Goal: Find specific page/section: Find specific page/section

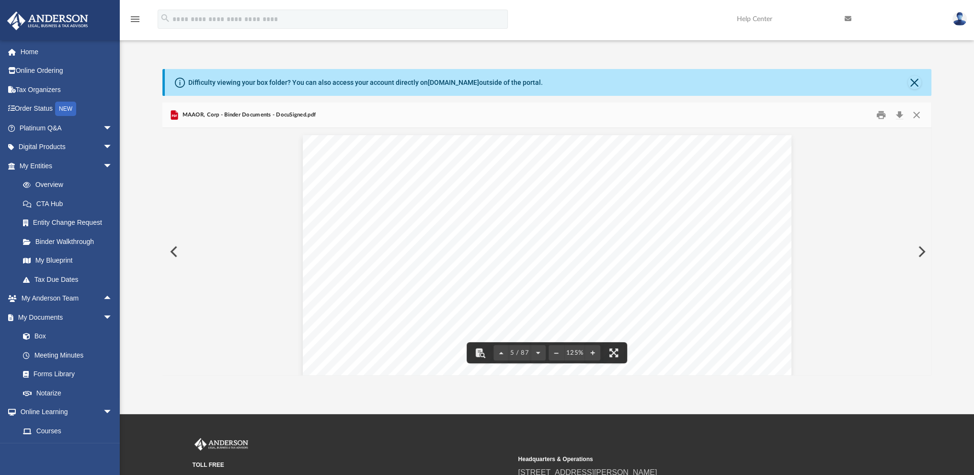
scroll to position [2683, 0]
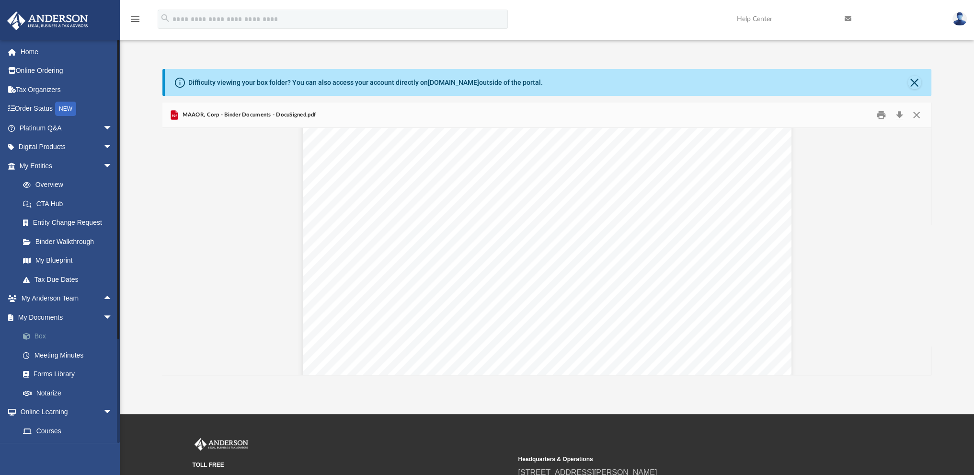
click at [45, 334] on link "Box" at bounding box center [70, 336] width 114 height 19
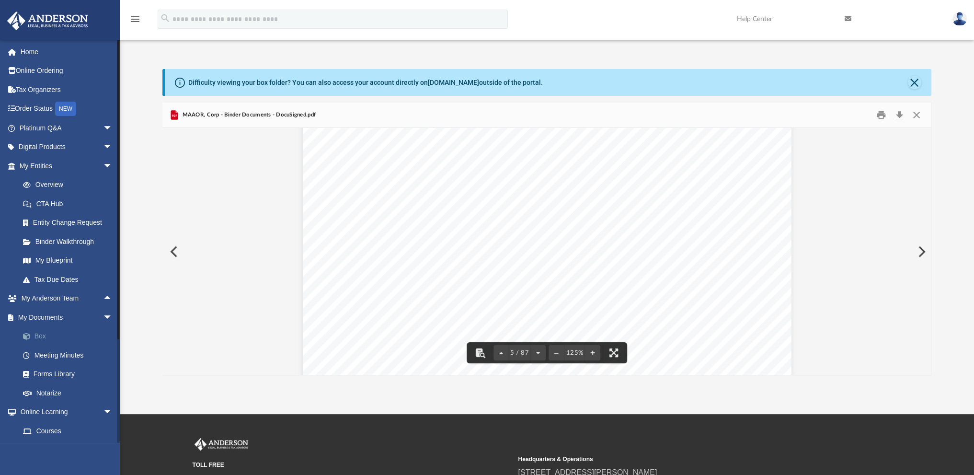
click at [36, 331] on link "Box" at bounding box center [70, 336] width 114 height 19
click at [913, 113] on button "Close" at bounding box center [916, 115] width 17 height 15
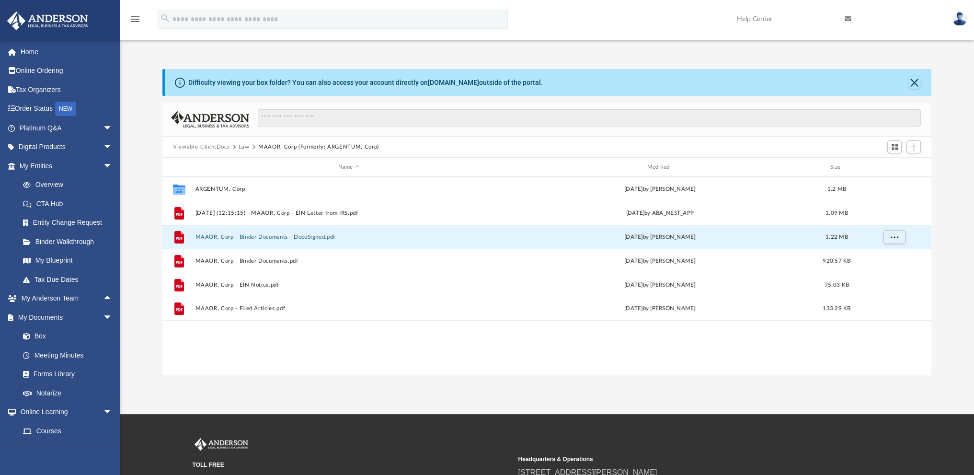
click at [242, 143] on button "Law" at bounding box center [244, 147] width 11 height 9
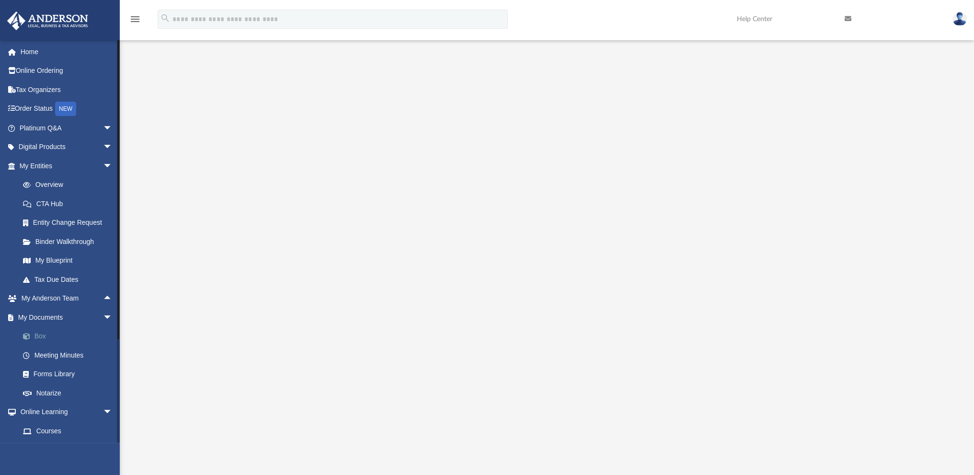
click at [42, 338] on link "Box" at bounding box center [70, 336] width 114 height 19
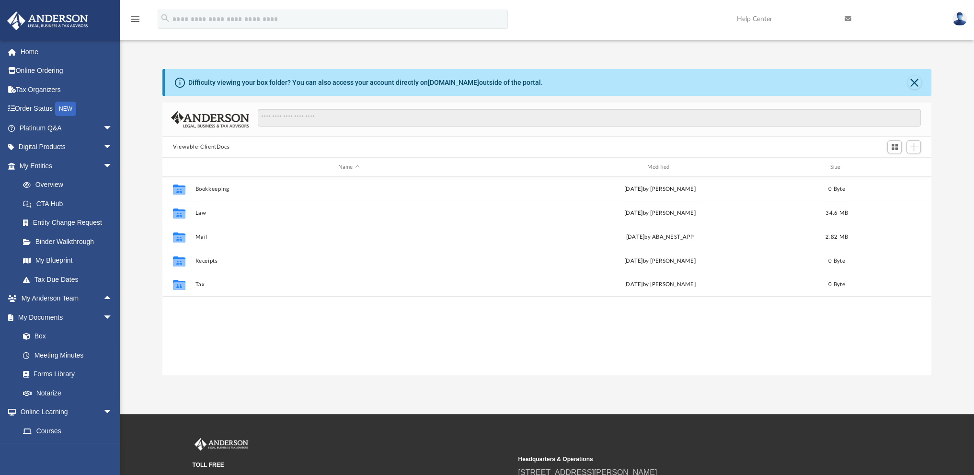
scroll to position [210, 761]
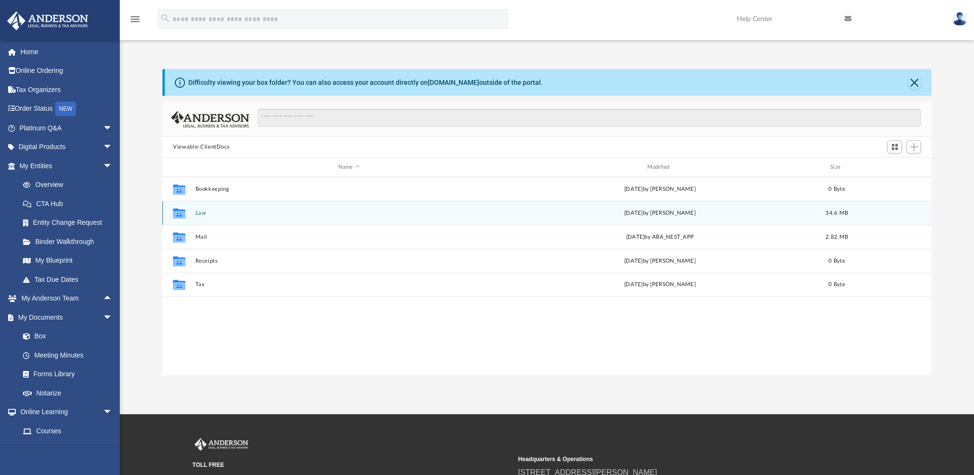
click at [201, 212] on button "Law" at bounding box center [348, 213] width 307 height 6
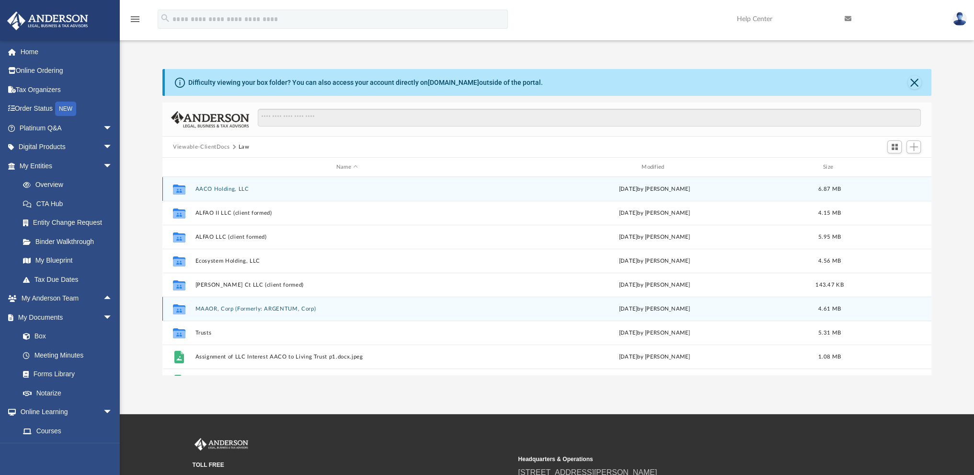
scroll to position [48, 0]
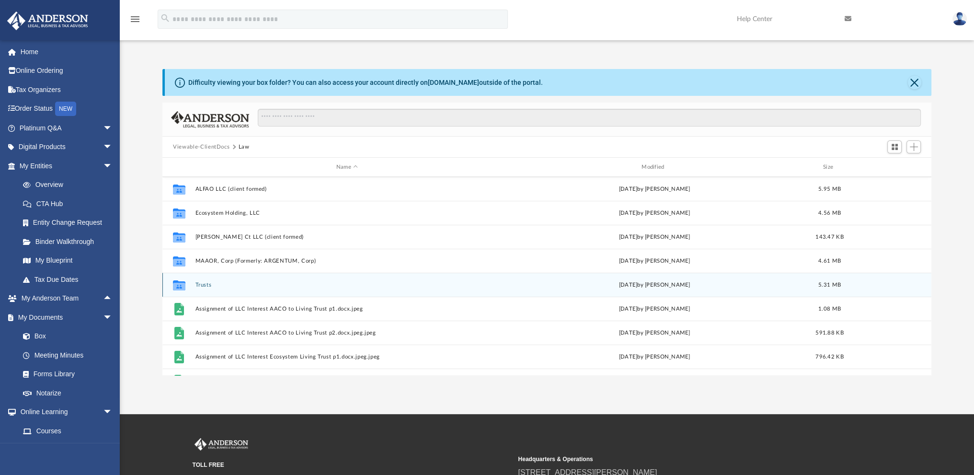
click at [203, 287] on button "Trusts" at bounding box center [346, 285] width 303 height 6
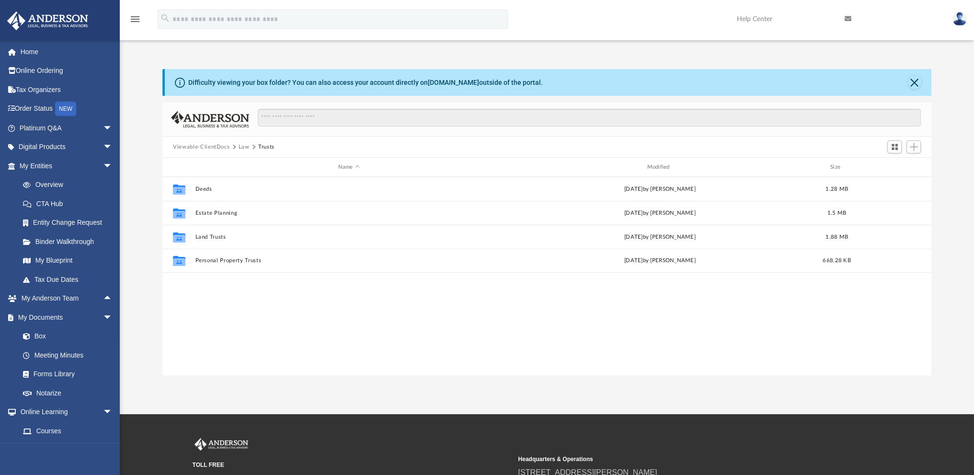
scroll to position [0, 0]
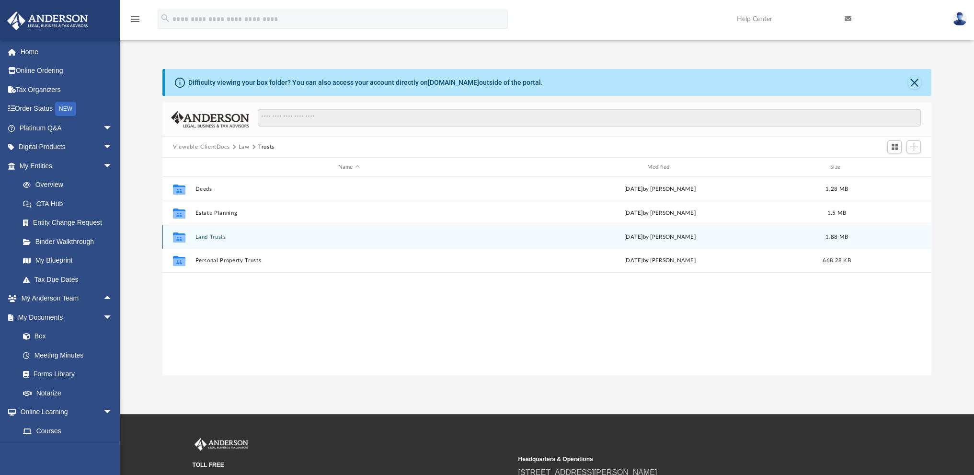
click at [202, 234] on button "Land Trusts" at bounding box center [348, 237] width 307 height 6
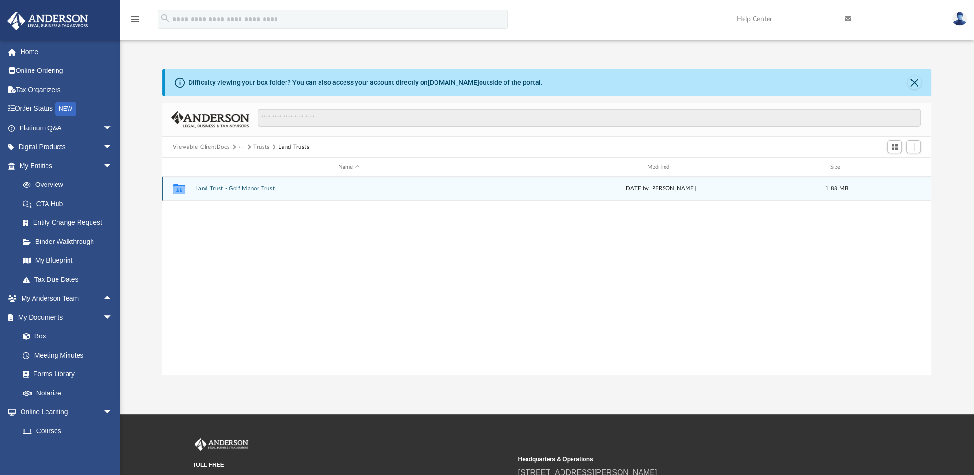
click at [231, 185] on button "Land Trust - Golf Manor Trust" at bounding box center [348, 188] width 307 height 6
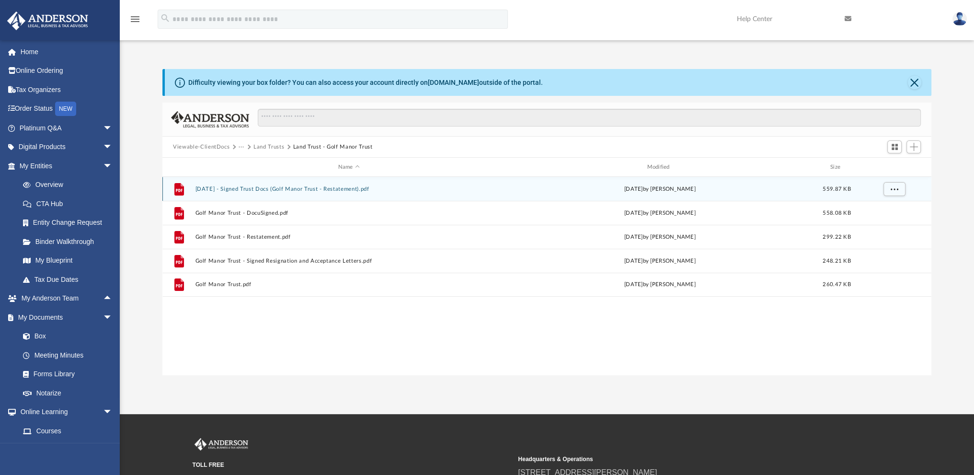
click at [244, 187] on button "[DATE] - Signed Trust Docs (Golf Manor Trust - Restatement).pdf" at bounding box center [348, 189] width 307 height 6
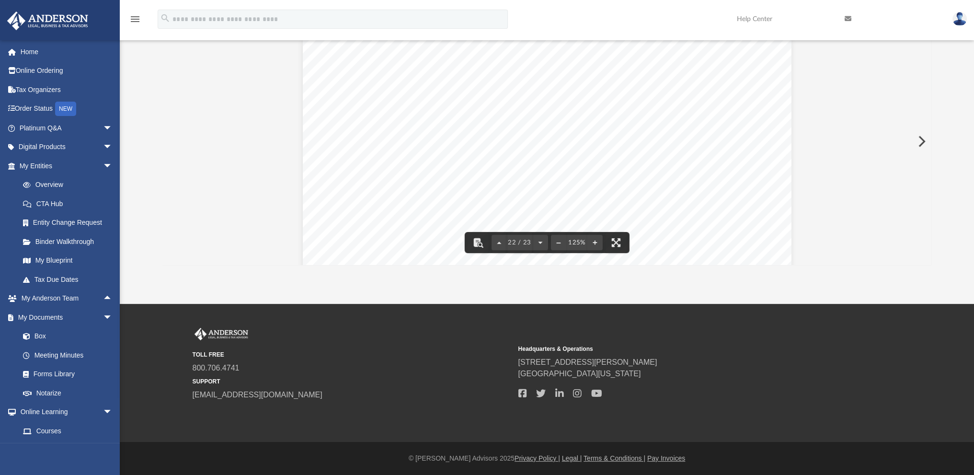
scroll to position [13570, 0]
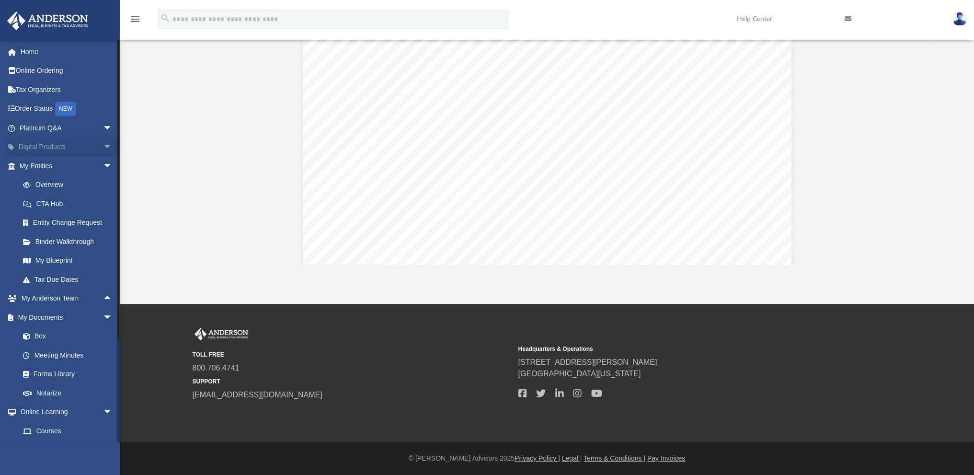
click at [103, 145] on span "arrow_drop_down" at bounding box center [112, 148] width 19 height 20
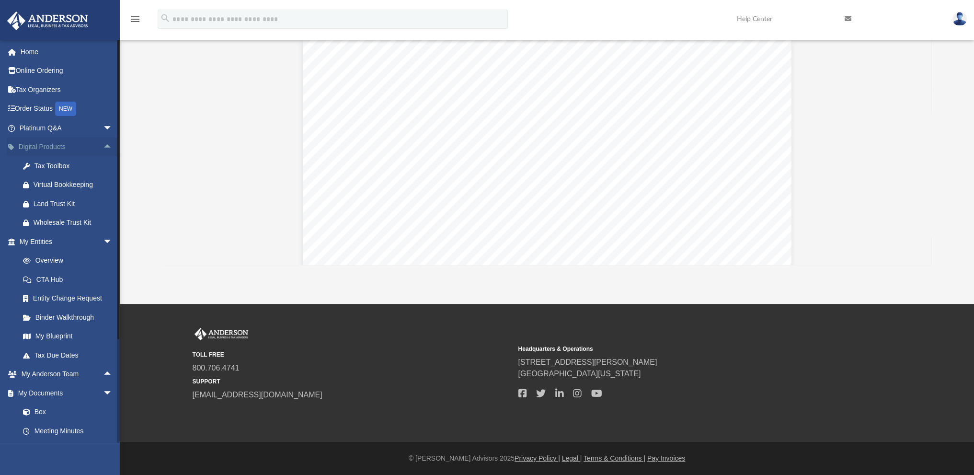
click at [103, 145] on span "arrow_drop_up" at bounding box center [112, 148] width 19 height 20
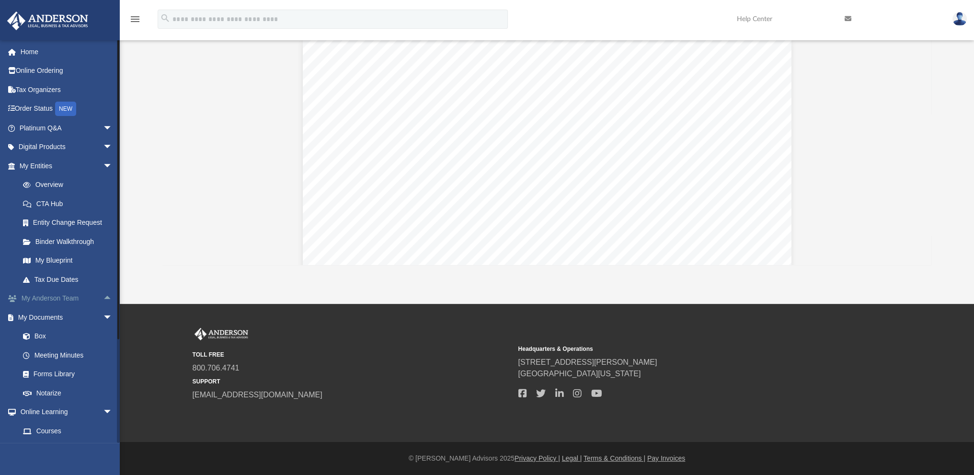
click at [103, 298] on span "arrow_drop_up" at bounding box center [112, 299] width 19 height 20
click at [103, 298] on span "arrow_drop_down" at bounding box center [112, 299] width 19 height 20
click at [60, 354] on link "Meeting Minutes" at bounding box center [70, 354] width 114 height 19
